Goal: Task Accomplishment & Management: Complete application form

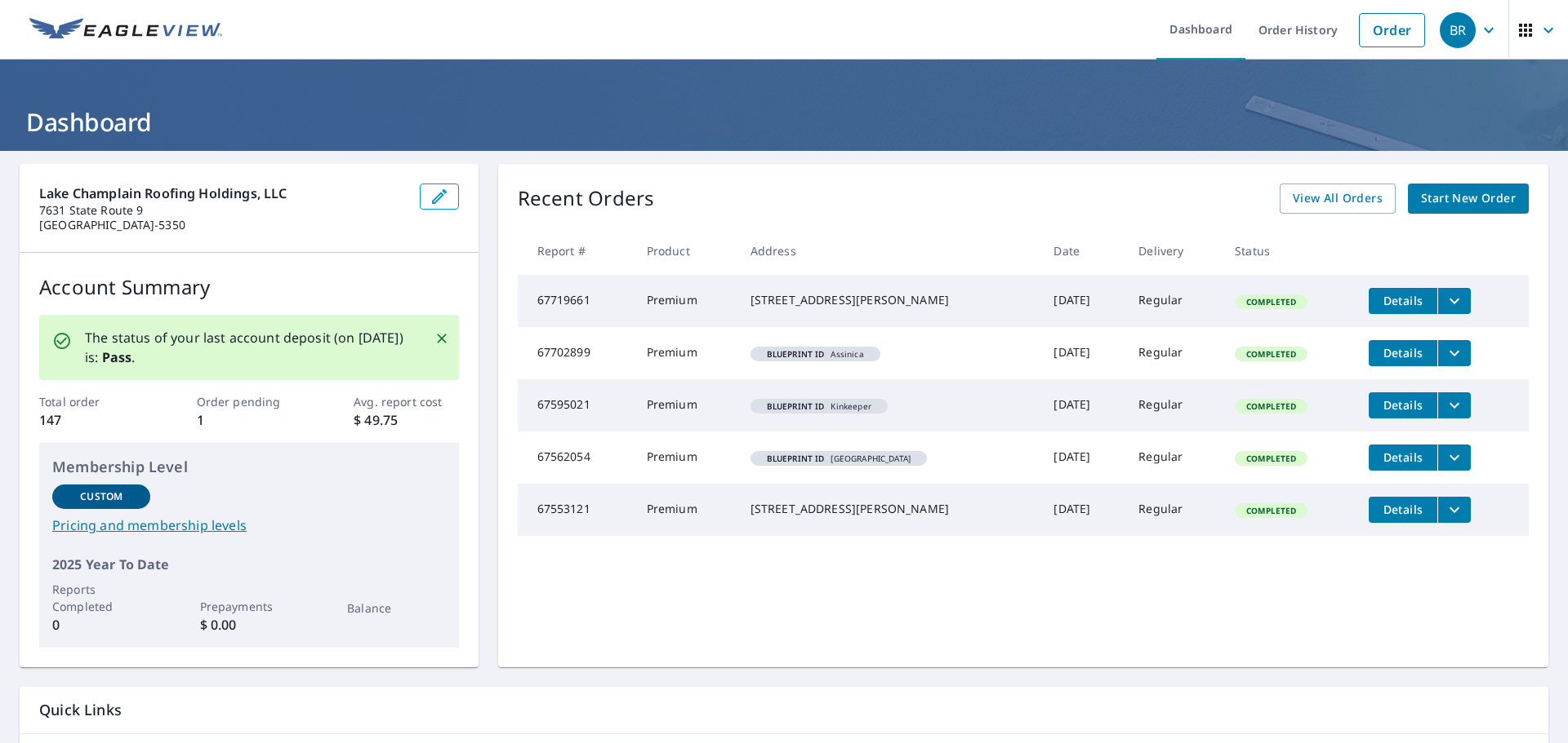
click at [1436, 208] on span "Start New Order" at bounding box center [1468, 199] width 94 height 21
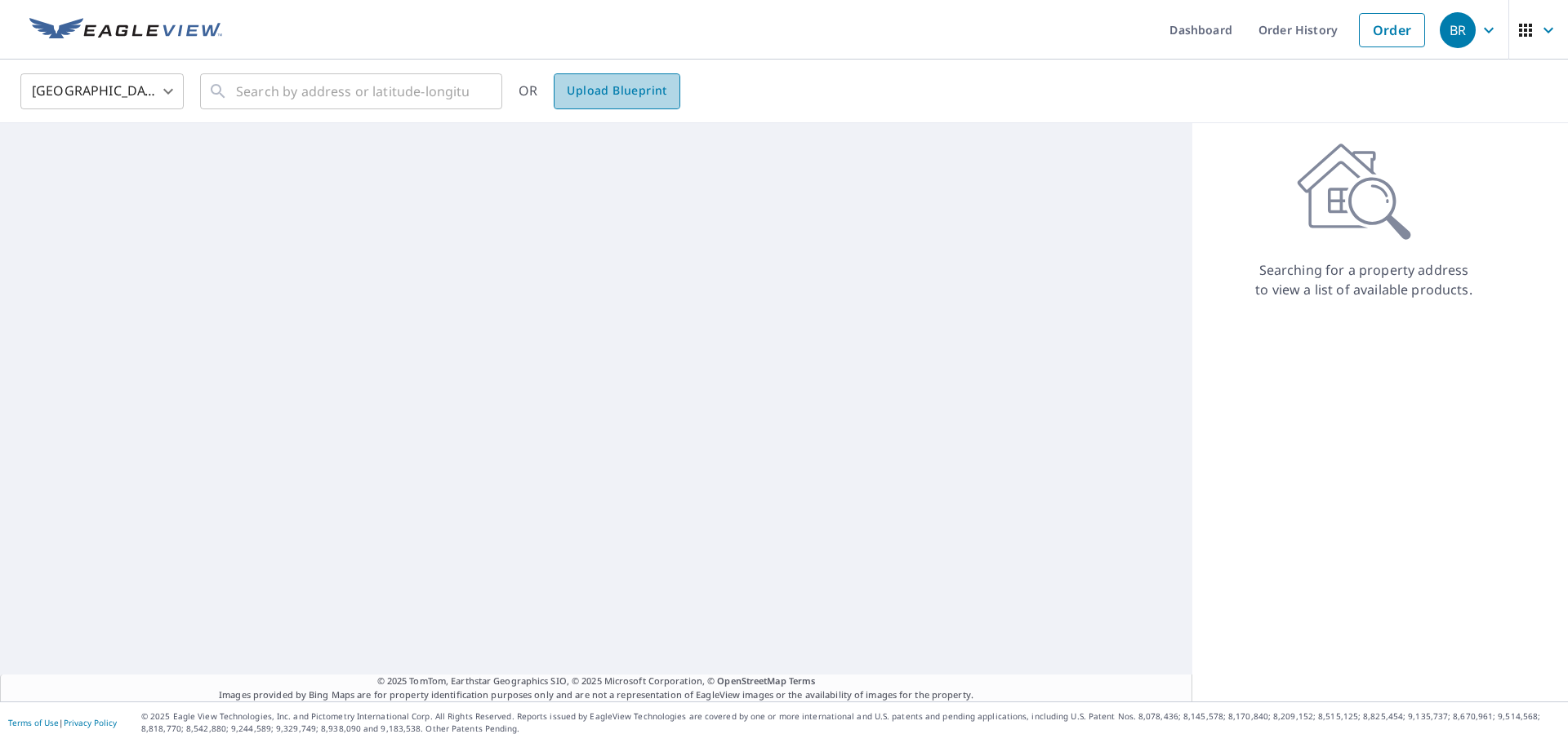
click at [600, 99] on span "Upload Blueprint" at bounding box center [616, 92] width 99 height 21
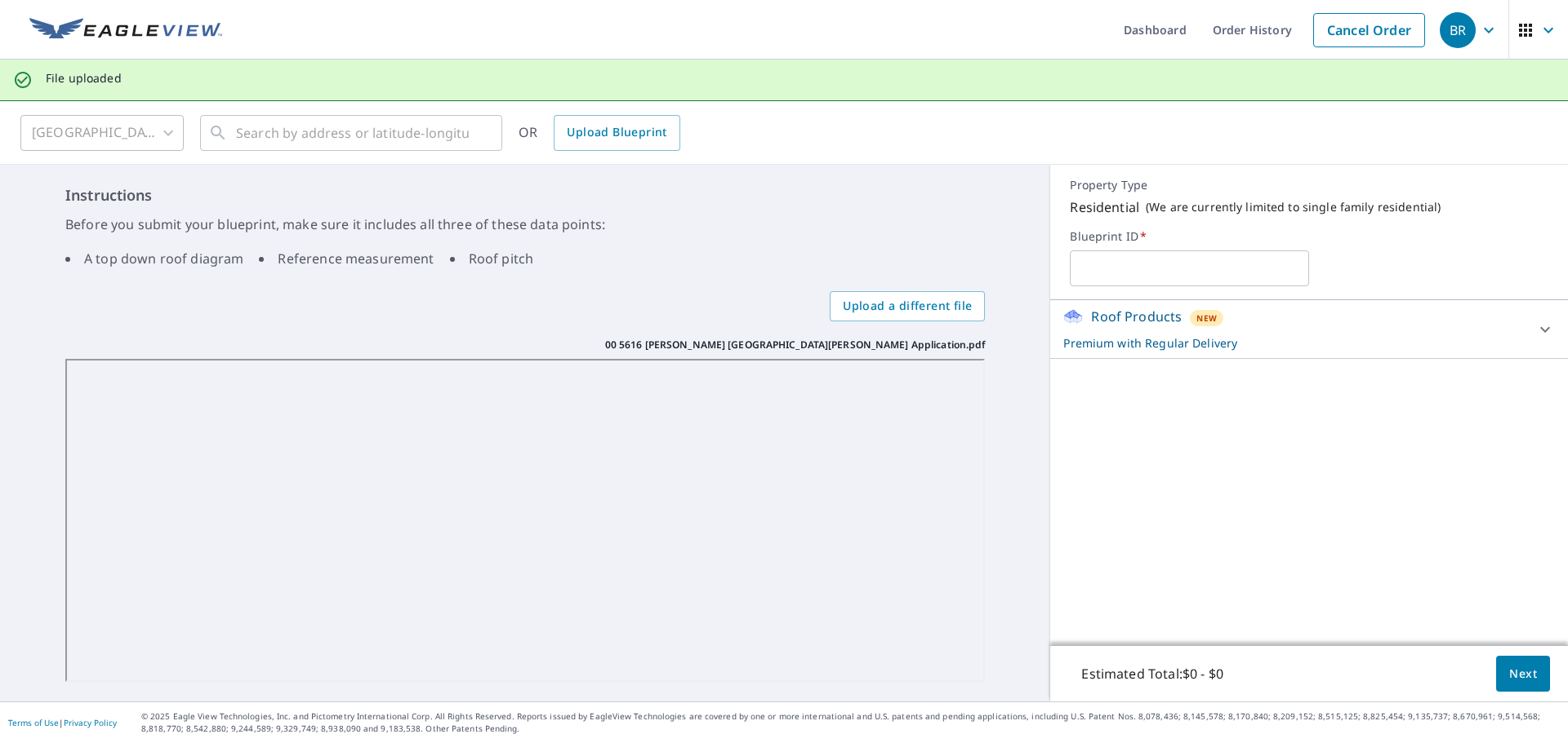
click at [1155, 275] on input "text" at bounding box center [1188, 268] width 239 height 45
click at [1167, 269] on input "[PERSON_NAME]" at bounding box center [1188, 268] width 239 height 45
type input "[PERSON_NAME]"
click at [1529, 670] on button "Next" at bounding box center [1523, 674] width 54 height 37
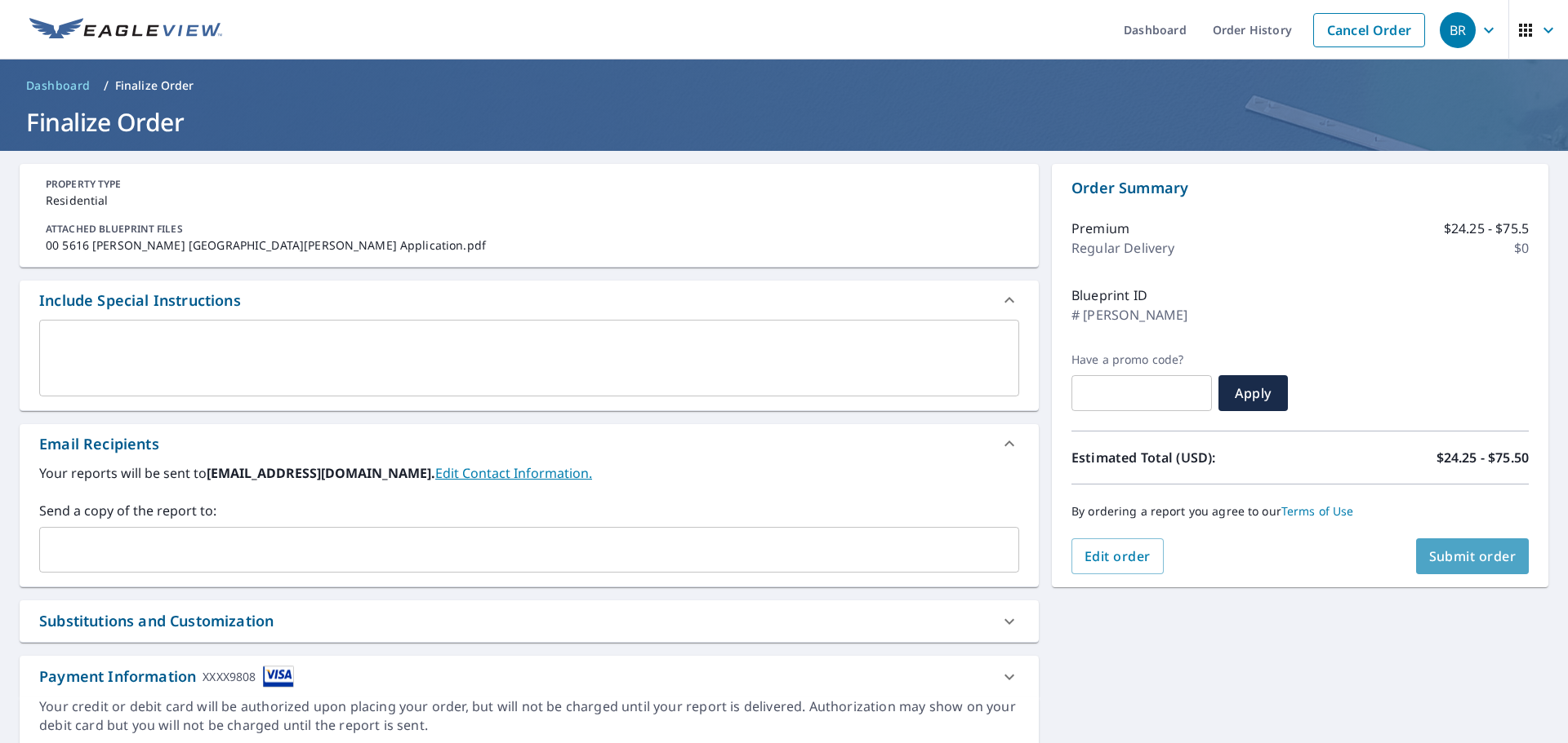
click at [1459, 550] on span "Submit order" at bounding box center [1473, 556] width 87 height 18
